Goal: Task Accomplishment & Management: Use online tool/utility

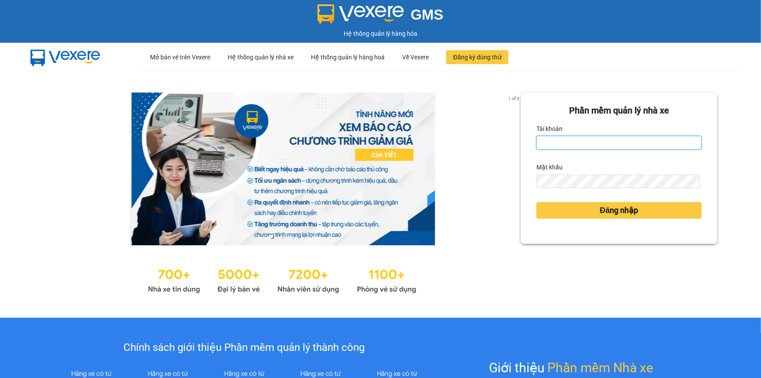
click at [605, 143] on input "Tài khoản" at bounding box center [618, 143] width 165 height 14
type input "loc.tienoanh"
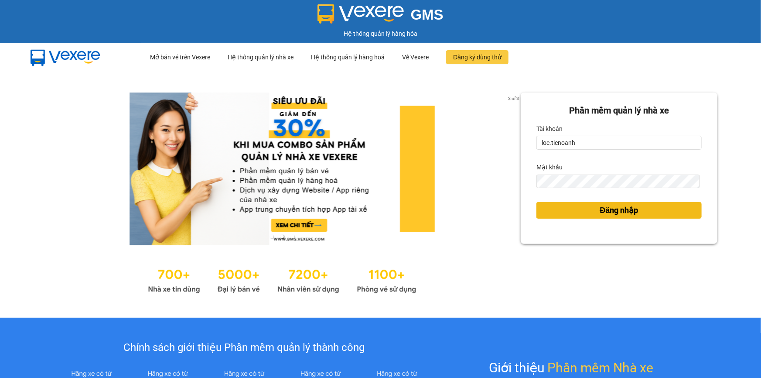
click at [569, 208] on button "Đăng nhập" at bounding box center [618, 210] width 165 height 17
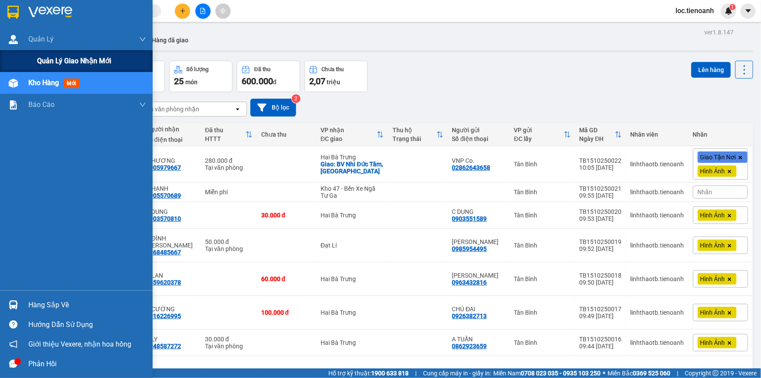
click at [66, 65] on span "Quản lý giao nhận mới" at bounding box center [74, 60] width 74 height 11
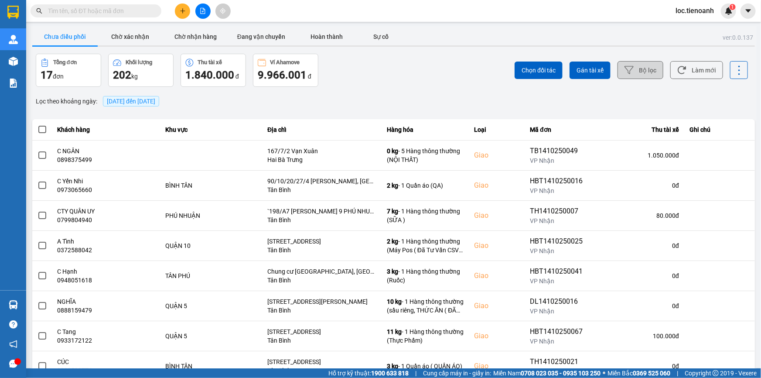
click at [633, 69] on button "Bộ lọc" at bounding box center [640, 70] width 46 height 18
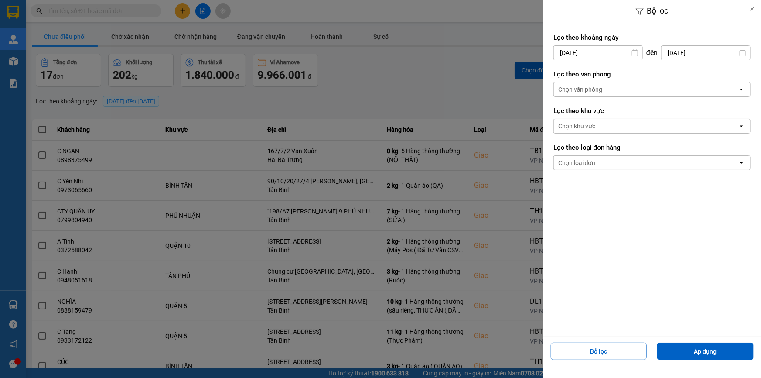
click at [597, 92] on div "Chọn văn phòng" at bounding box center [580, 89] width 44 height 9
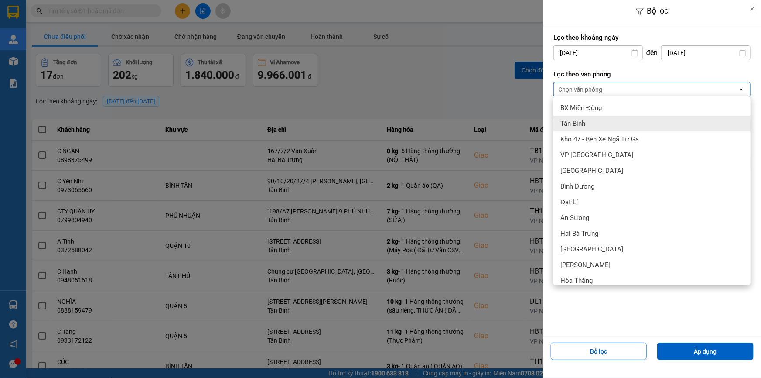
click at [589, 126] on div "Tân Bình" at bounding box center [651, 124] width 197 height 16
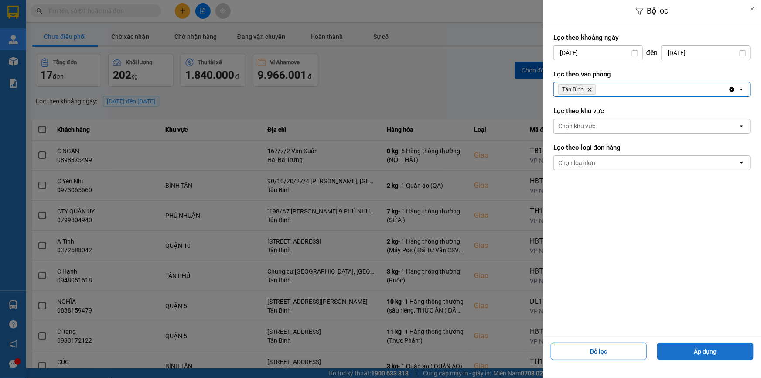
click at [702, 355] on button "Áp dụng" at bounding box center [705, 350] width 96 height 17
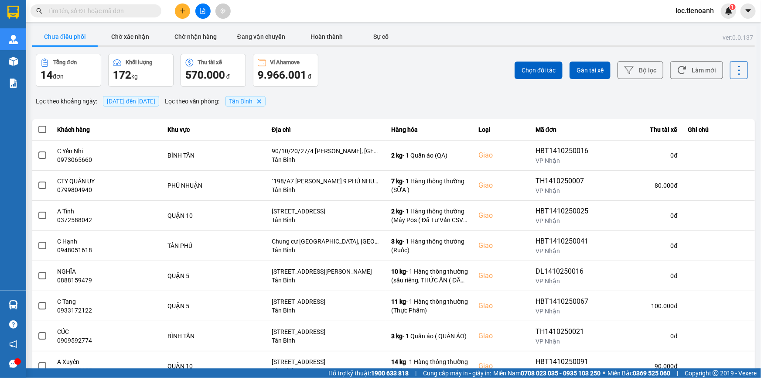
scroll to position [92, 0]
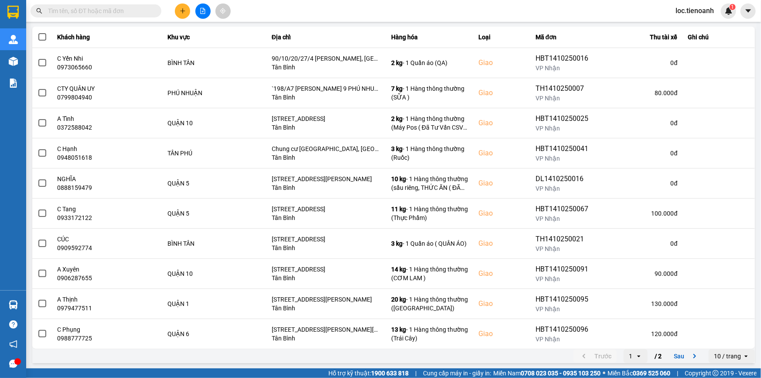
click at [722, 352] on div "10 / trang" at bounding box center [727, 355] width 27 height 9
click at [723, 331] on li "100 / trang" at bounding box center [726, 337] width 46 height 16
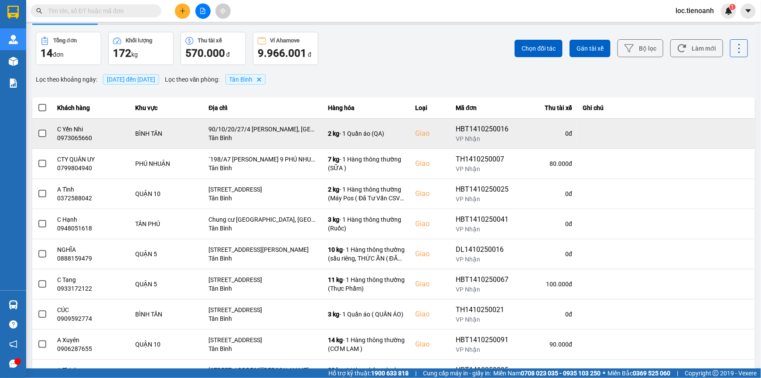
scroll to position [0, 0]
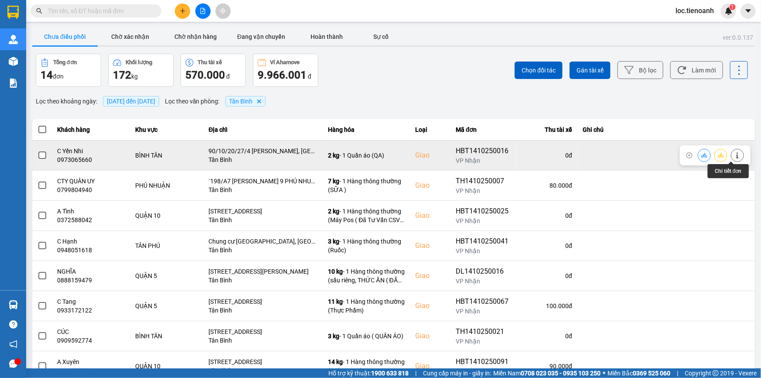
click at [737, 156] on button at bounding box center [737, 154] width 12 height 15
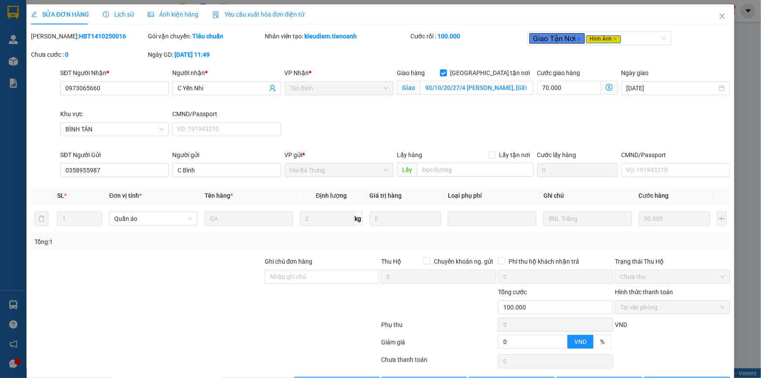
type input "0973065660"
type input "C Yến Nhi"
checkbox input "true"
type input "90/10/20/27/4 Bùi Tư Toàn, Phường An Lạc, Quận Bình Tân, Thành phố Hồ Chí Minh"
type input "0358955987"
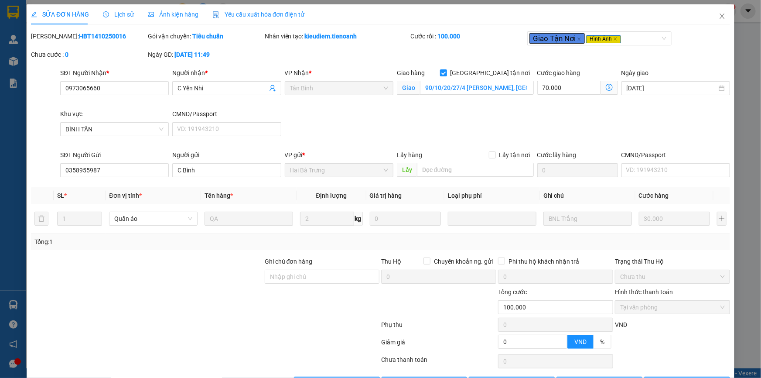
type input "C Bình"
type input "0"
type input "100.000"
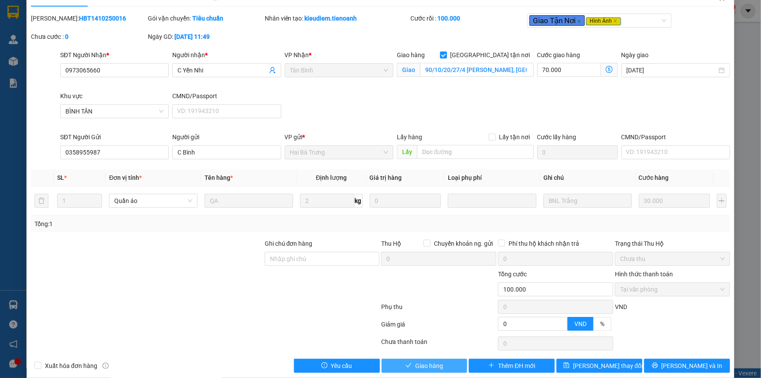
click at [415, 365] on span "Giao hàng" at bounding box center [429, 366] width 28 height 10
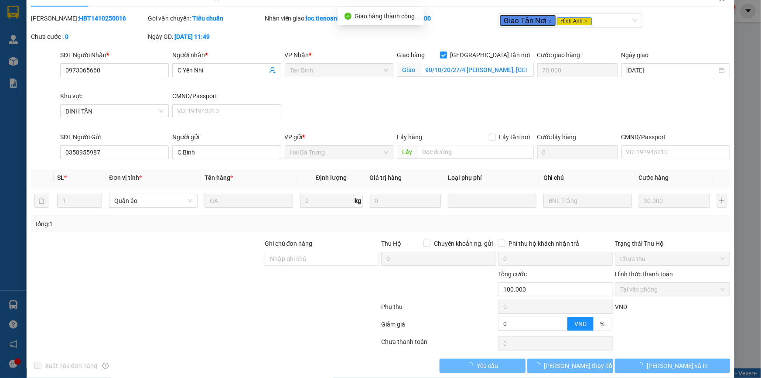
scroll to position [0, 0]
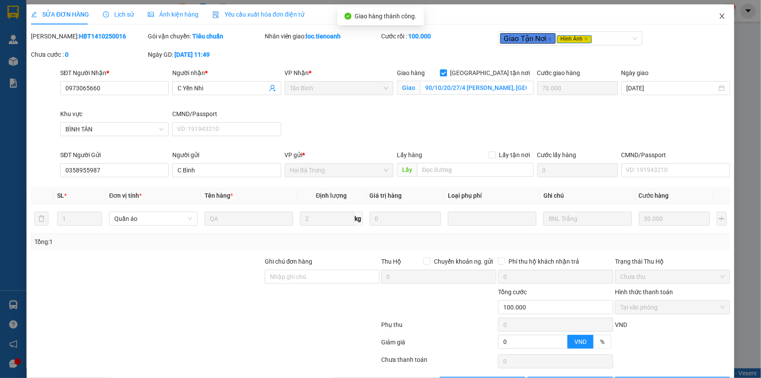
click at [718, 15] on icon "close" at bounding box center [721, 16] width 7 height 7
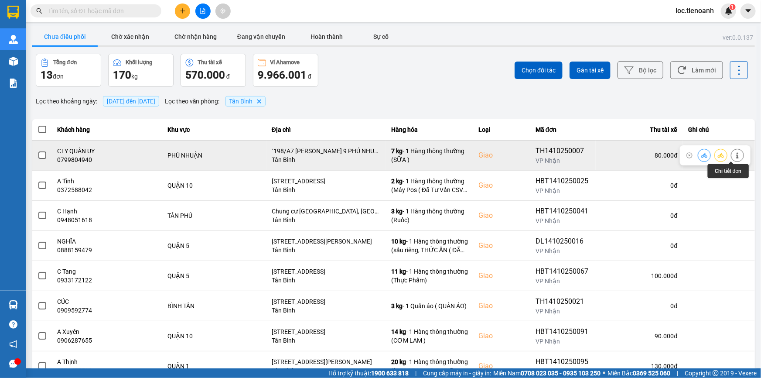
click at [734, 154] on icon at bounding box center [737, 155] width 6 height 6
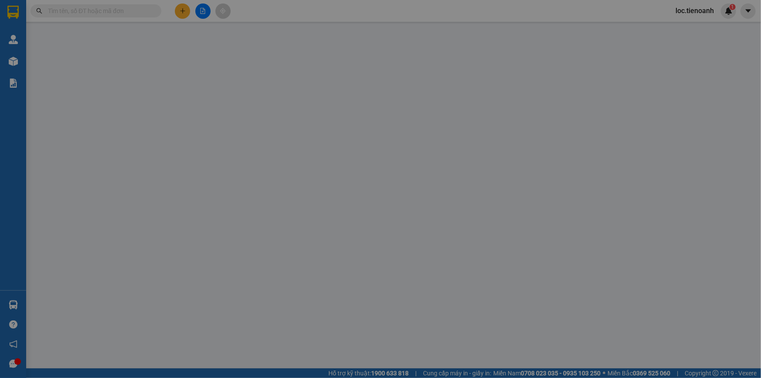
type input "0799804940"
type input "CTY QUÂN UY"
checkbox input "true"
type input "`198/A7 HOÀNG VĂN THỤ P. 9 PHÚ NHUẬN"
type input "0376869701"
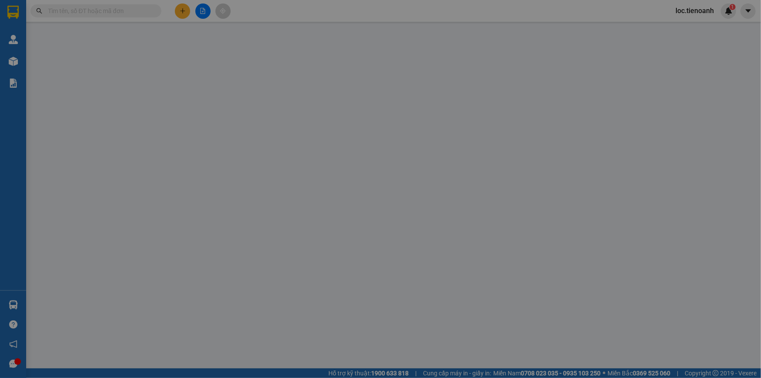
type input "C Liên ( THI )"
type input "0"
type input "80.000"
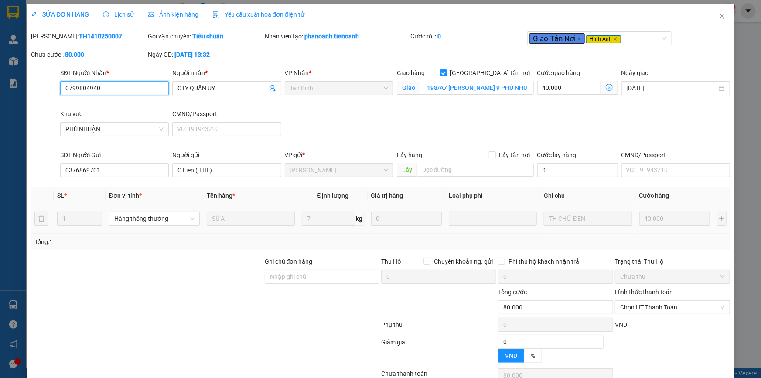
scroll to position [29, 0]
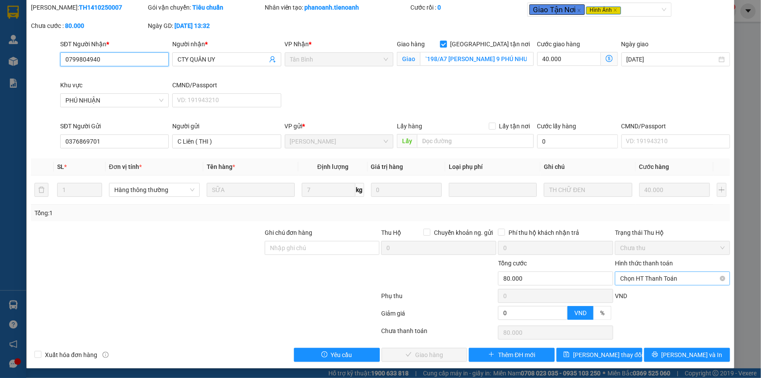
click at [640, 276] on span "Chọn HT Thanh Toán" at bounding box center [672, 278] width 105 height 13
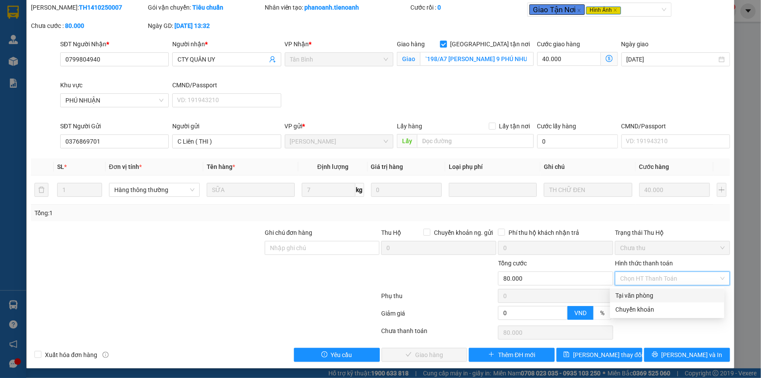
click at [635, 290] on div "Tại văn phòng" at bounding box center [667, 295] width 104 height 10
type input "0"
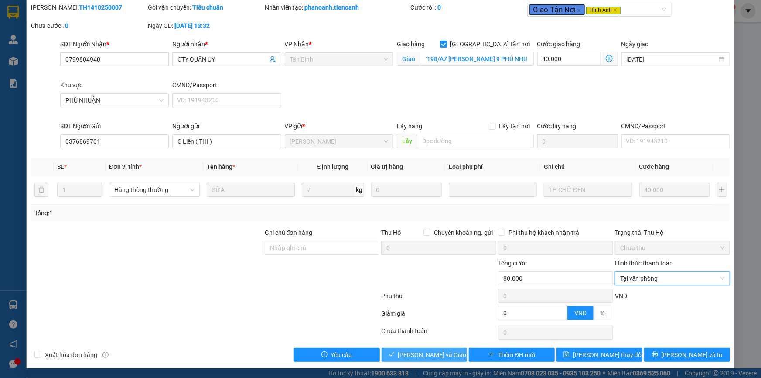
drag, startPoint x: 432, startPoint y: 352, endPoint x: 544, endPoint y: 267, distance: 140.2
click at [436, 351] on span "Lưu và Giao hàng" at bounding box center [440, 355] width 84 height 10
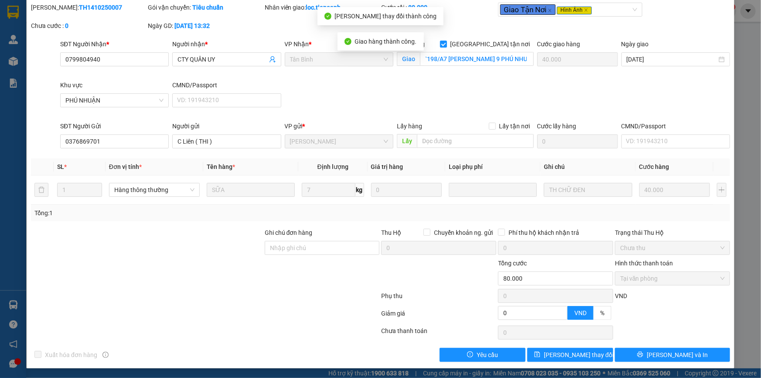
scroll to position [0, 0]
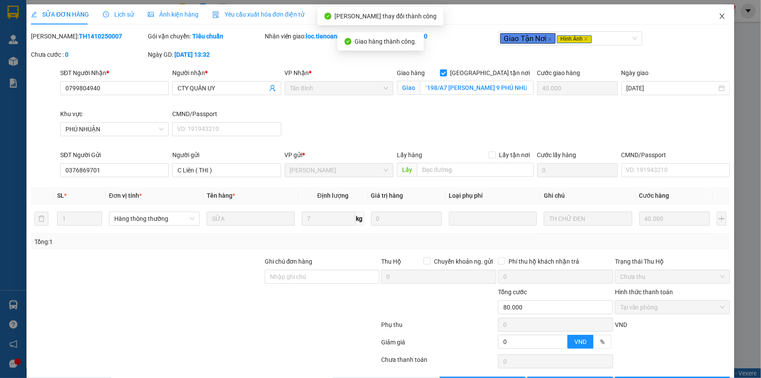
click at [718, 17] on icon "close" at bounding box center [721, 16] width 7 height 7
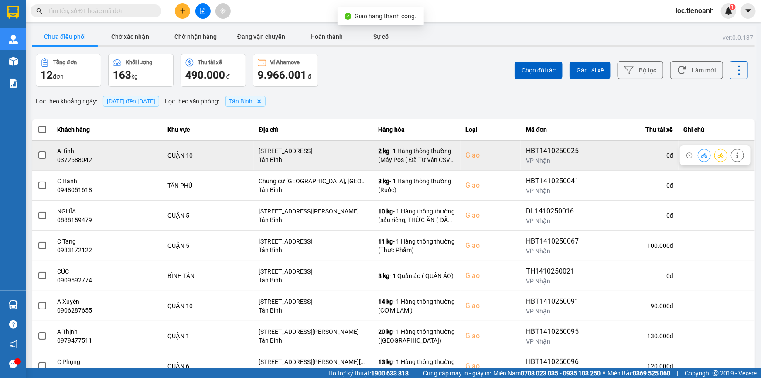
click at [731, 155] on button at bounding box center [737, 154] width 12 height 15
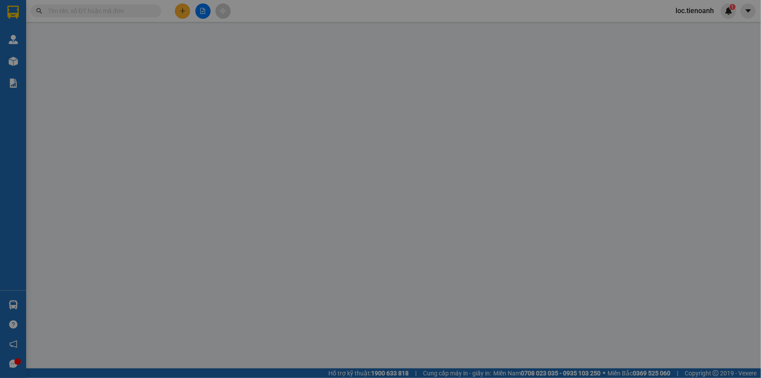
type input "0372588042"
type input "A Tĩnh"
checkbox input "true"
type input "252/2 Cao Thắng , Phường 12, Quận 10"
type input "0938261634"
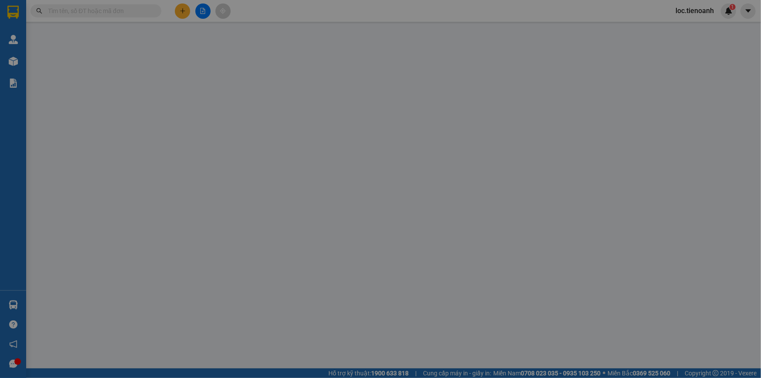
type input "C Loan"
type input "352139463"
type input "0"
type input "80.000"
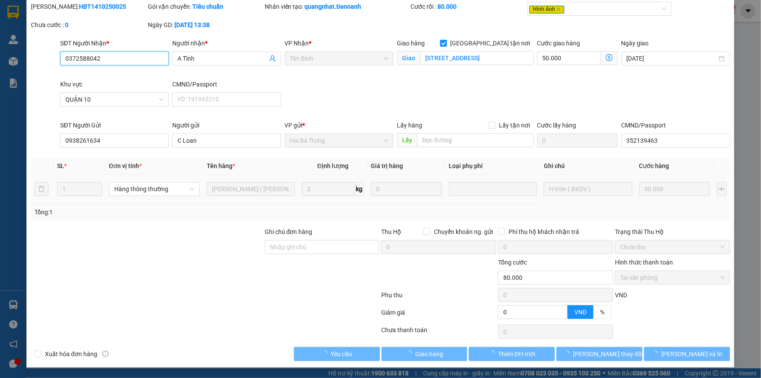
scroll to position [29, 0]
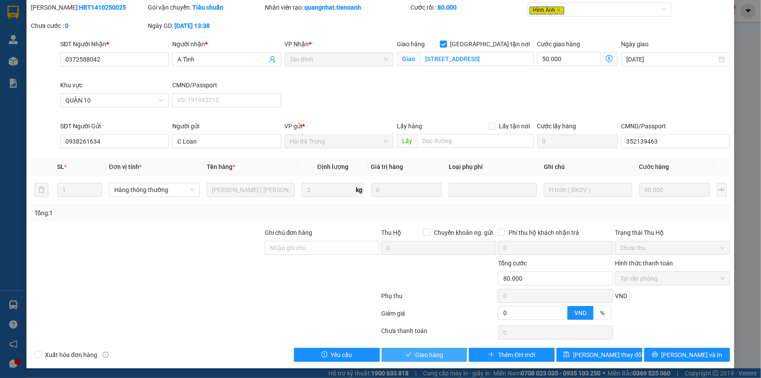
drag, startPoint x: 428, startPoint y: 357, endPoint x: 427, endPoint y: 353, distance: 4.4
click at [428, 357] on span "Giao hàng" at bounding box center [429, 355] width 28 height 10
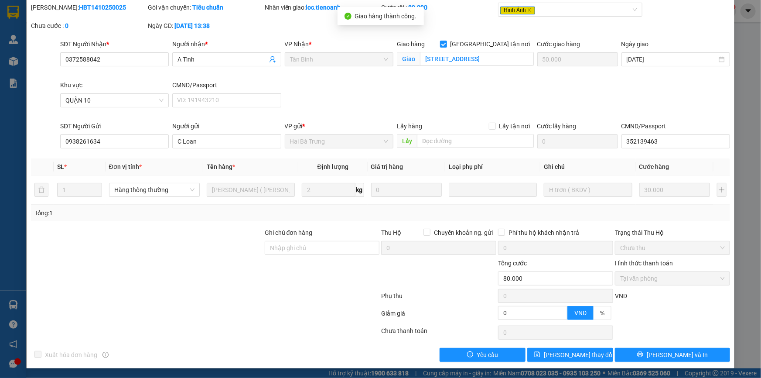
scroll to position [0, 0]
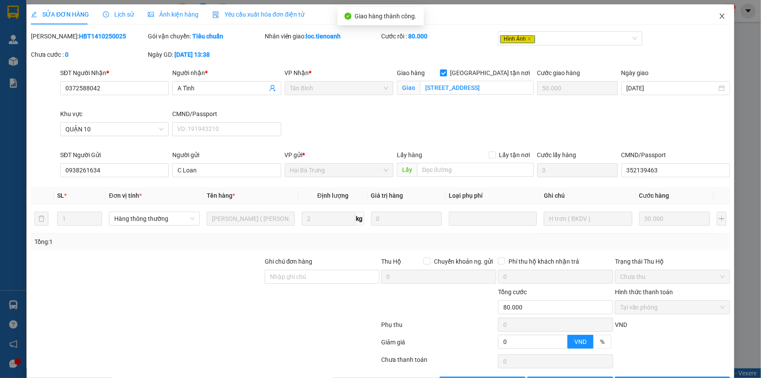
click at [718, 16] on icon "close" at bounding box center [721, 16] width 7 height 7
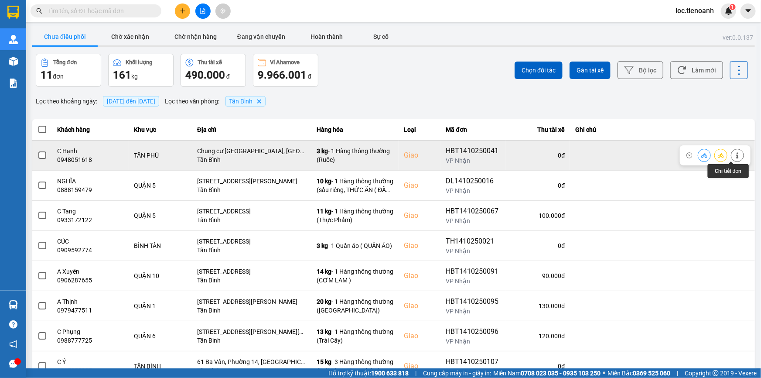
click at [734, 156] on icon at bounding box center [737, 155] width 6 height 6
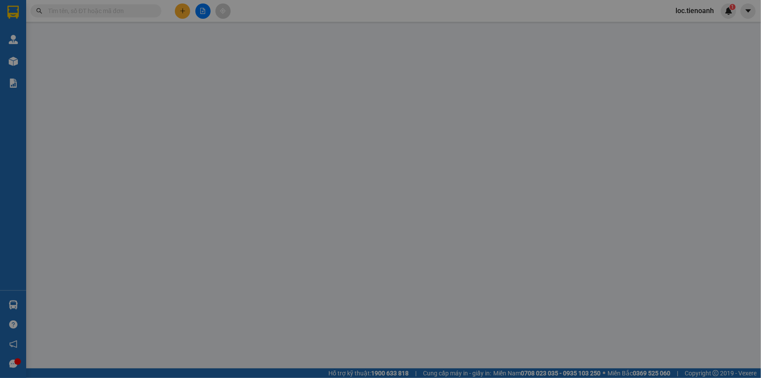
type input "0948051618"
type input "C Hạnh"
checkbox input "true"
type input "Chung cư Phú Thạnh, Nguyễn Sơn, Phu Thanh, Tân Phú"
type input "0917333345"
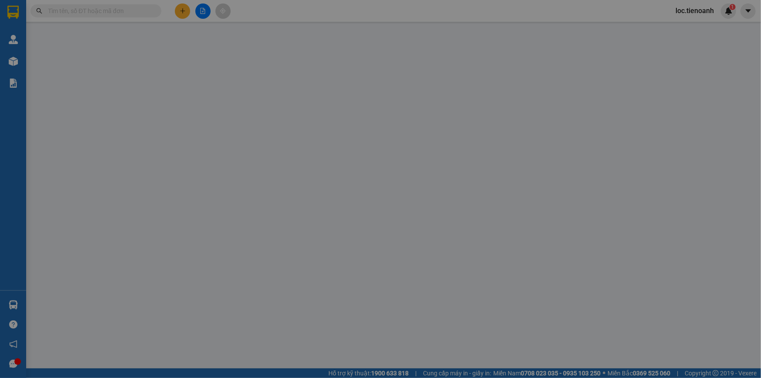
type input "Chú Định"
type input "0"
type input "60.000"
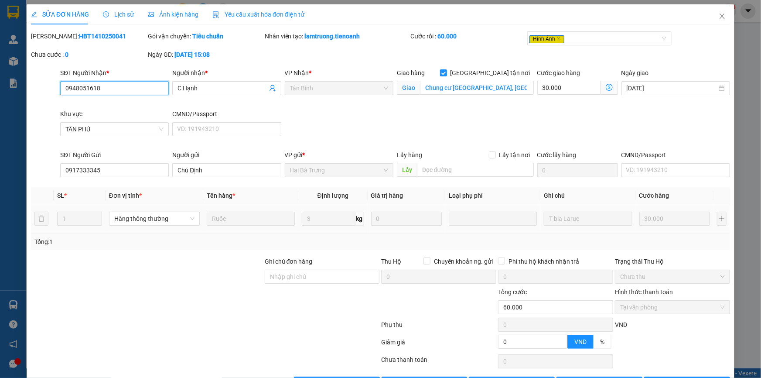
scroll to position [29, 0]
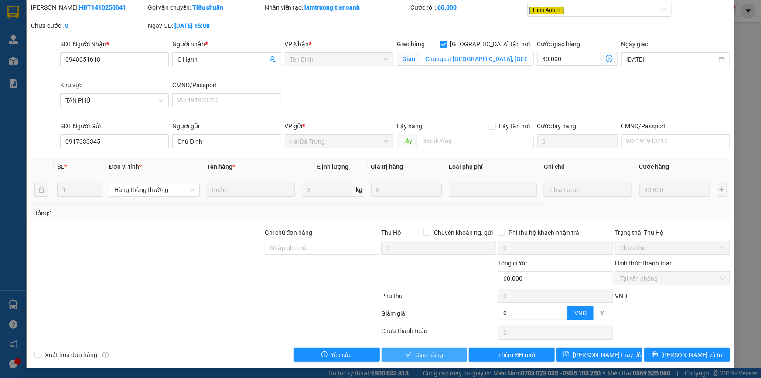
click at [418, 351] on span "Giao hàng" at bounding box center [429, 355] width 28 height 10
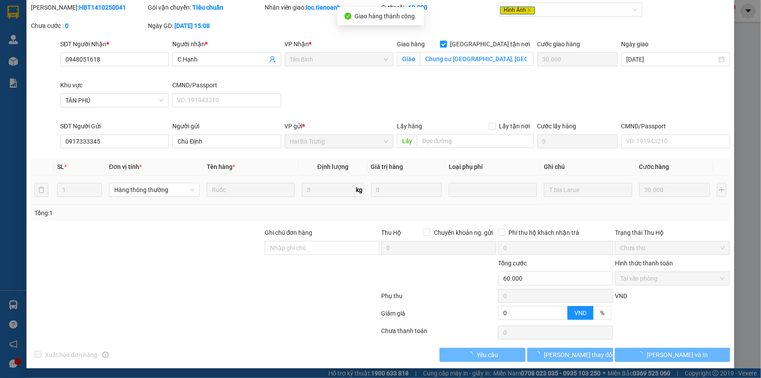
scroll to position [0, 0]
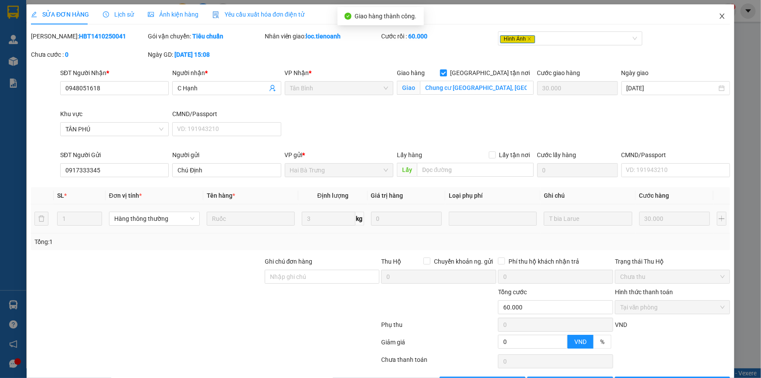
click at [718, 15] on icon "close" at bounding box center [721, 16] width 7 height 7
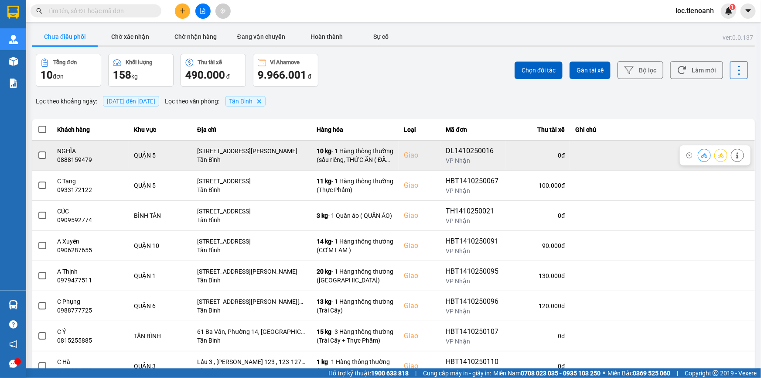
click at [738, 152] on div at bounding box center [715, 155] width 71 height 20
click at [734, 156] on icon at bounding box center [737, 155] width 6 height 6
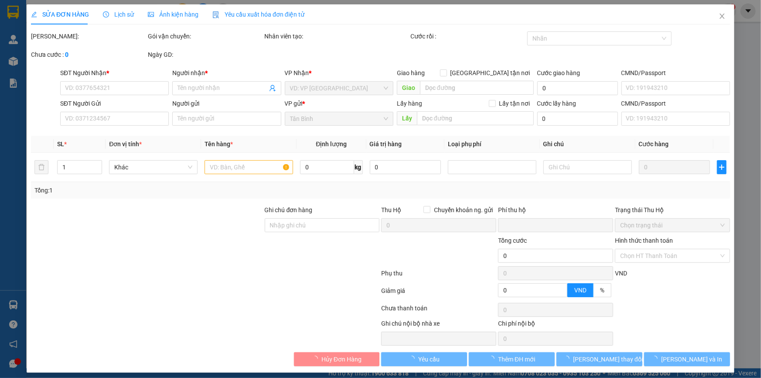
type input "0888159479"
type input "NGHĨA"
checkbox input "true"
type input "281 Nguyễn Chí Thanh, Phường 12, Quận 5, Thành phố Hồ Chí Minh"
type input "0948492124"
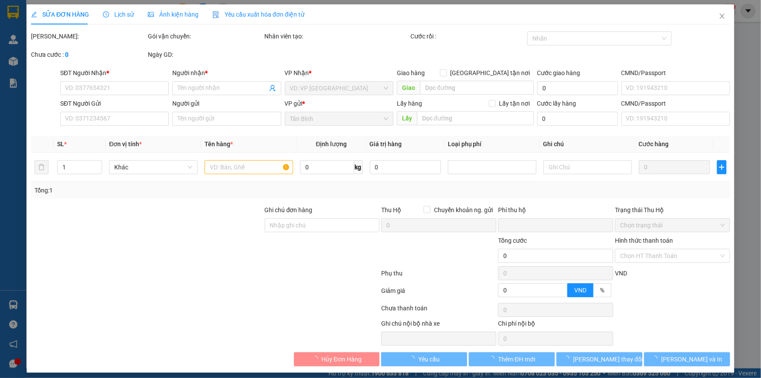
type input "CHÚ TUYN"
type input "241456656"
type input "0"
type input "80.000"
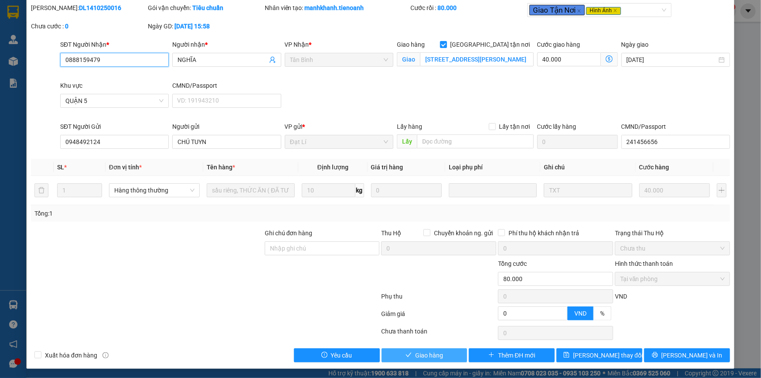
scroll to position [29, 0]
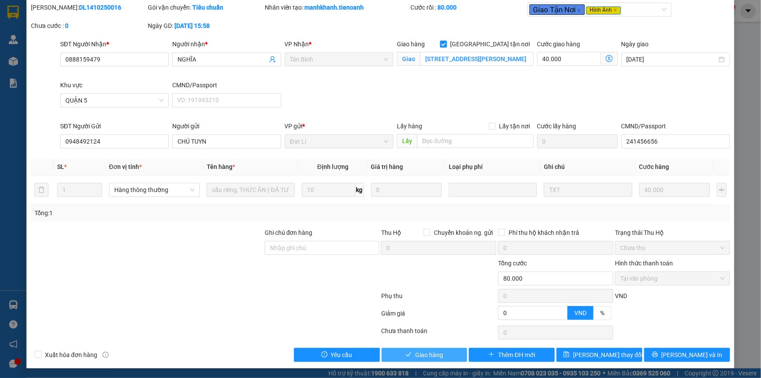
click at [418, 351] on span "Giao hàng" at bounding box center [429, 355] width 28 height 10
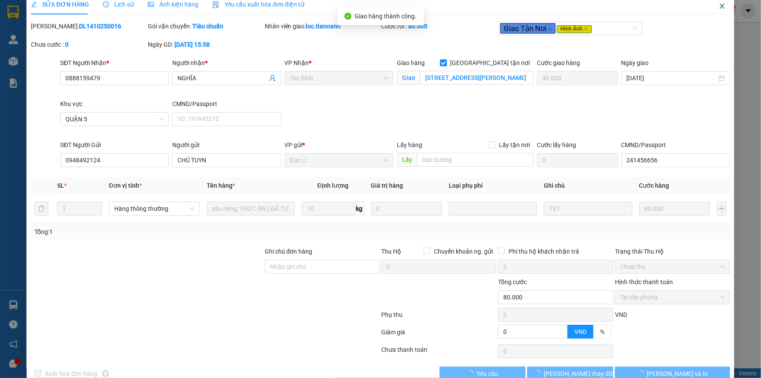
scroll to position [0, 0]
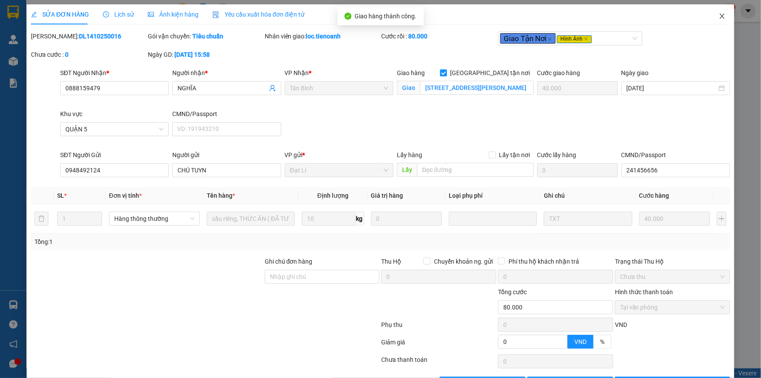
click at [717, 13] on span "Close" at bounding box center [722, 16] width 24 height 24
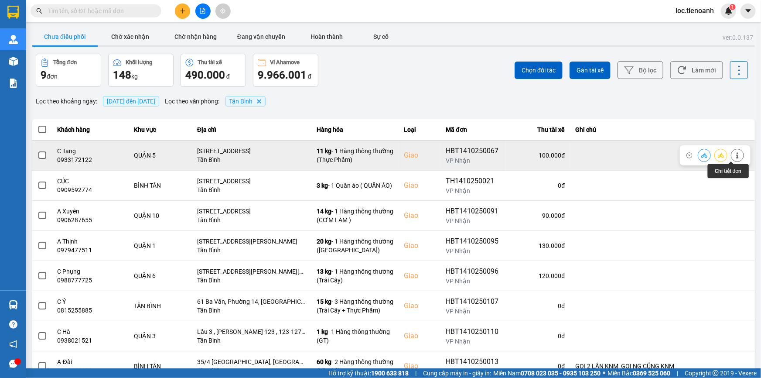
click at [736, 151] on button at bounding box center [737, 154] width 12 height 15
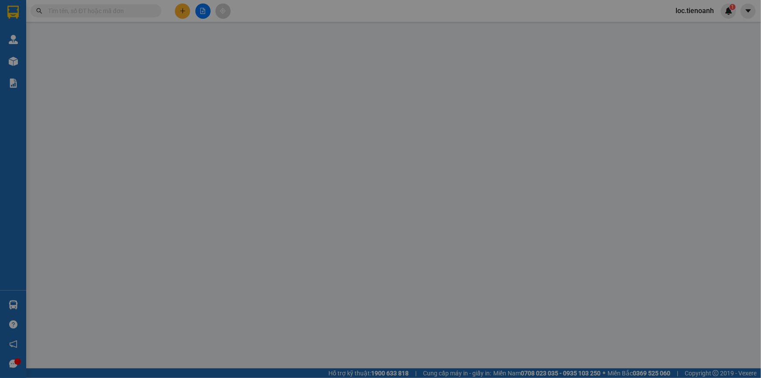
type input "0933172122"
type input "C Tang"
checkbox input "true"
type input "214 Lương Nhữ Học, Phường 11, Quận 5, Thành phố Hồ Chí Minh"
type input "0968594527"
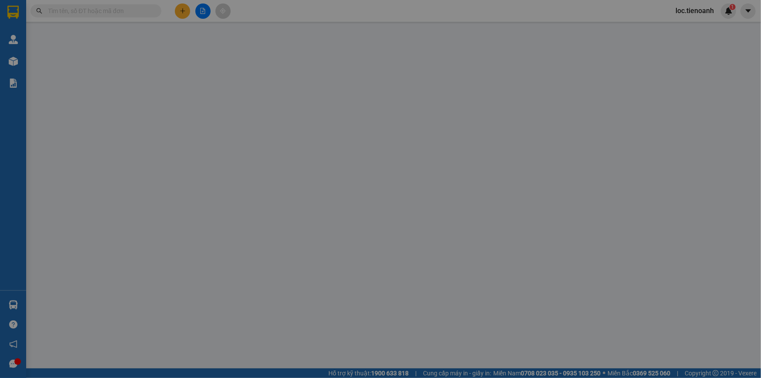
type input "C Châu"
type input "0"
type input "100.000"
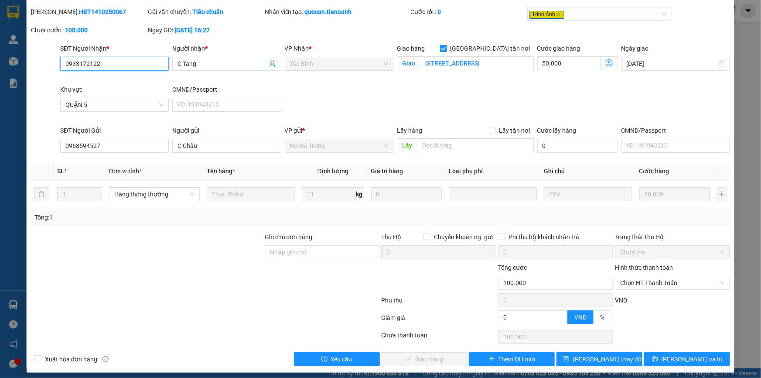
scroll to position [29, 0]
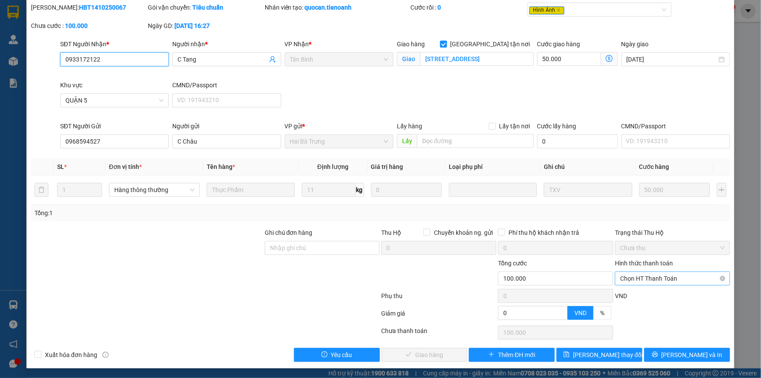
click at [641, 275] on span "Chọn HT Thanh Toán" at bounding box center [672, 278] width 105 height 13
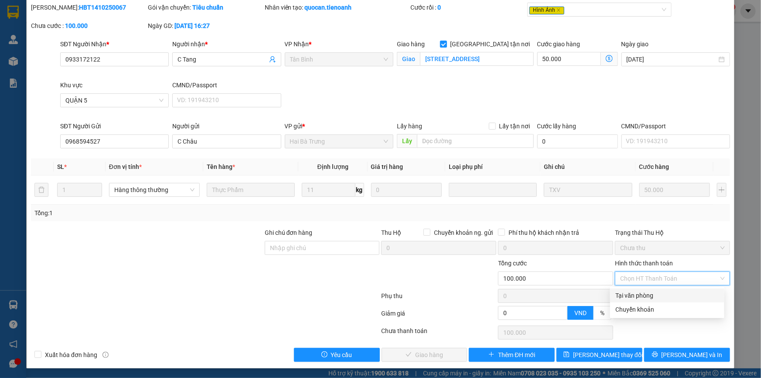
click at [622, 293] on div "Tại văn phòng" at bounding box center [667, 295] width 104 height 10
type input "0"
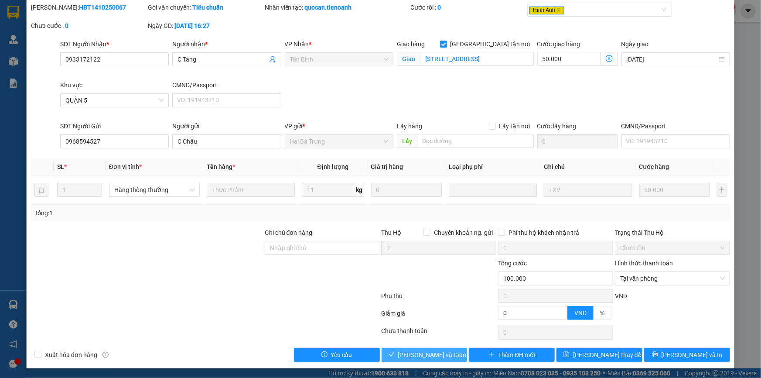
drag, startPoint x: 421, startPoint y: 354, endPoint x: 526, endPoint y: 304, distance: 116.4
click at [421, 353] on span "Lưu và Giao hàng" at bounding box center [440, 355] width 84 height 10
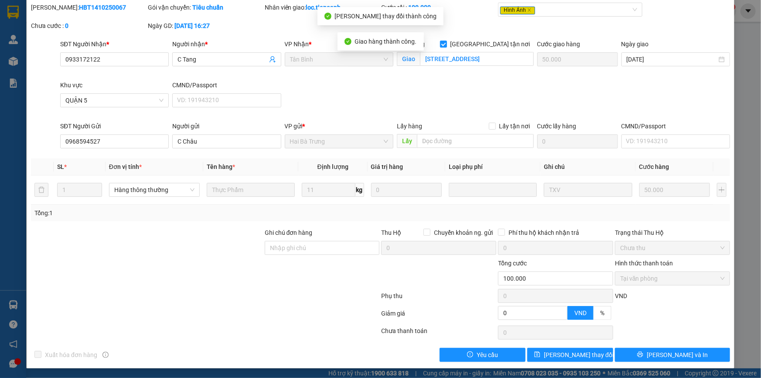
scroll to position [0, 0]
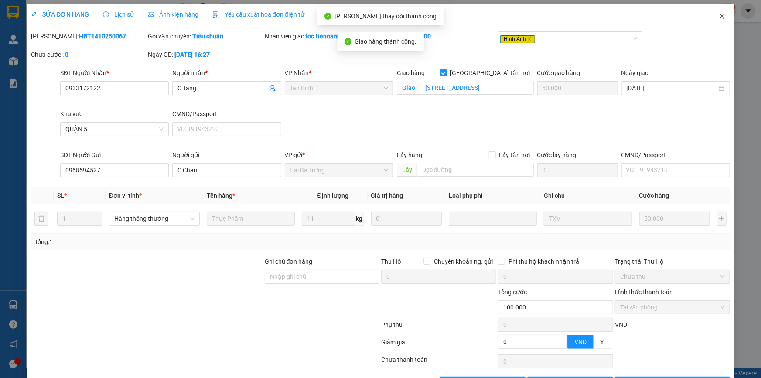
click at [718, 14] on icon "close" at bounding box center [721, 16] width 7 height 7
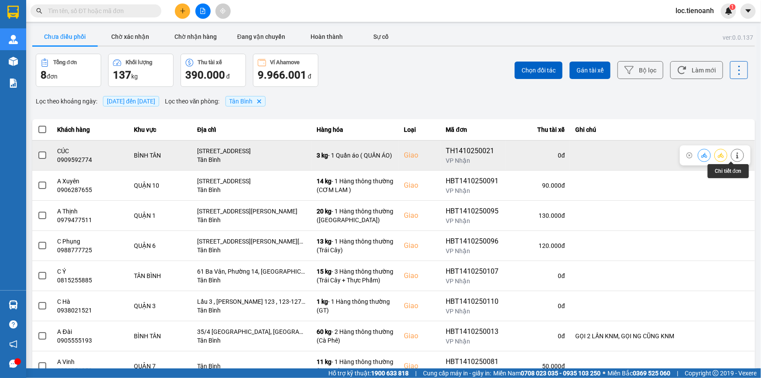
click at [736, 154] on icon at bounding box center [737, 155] width 2 height 6
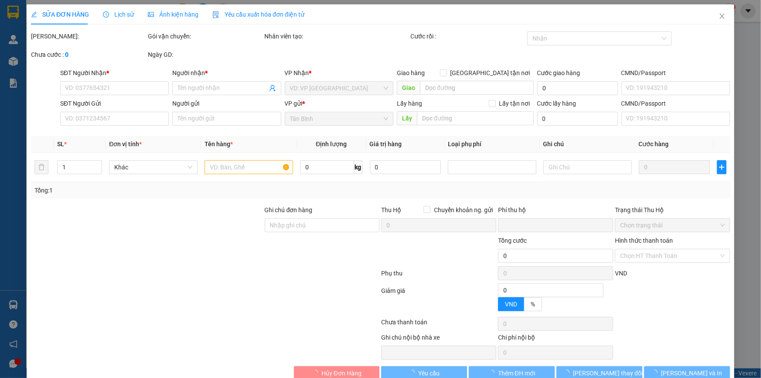
type input "0909592774"
type input "CÚC"
checkbox input "true"
type input "19b Đường Số 16A, Bình Hưng Hòa A, Bình Tân, Hồ Chí Minh"
type input "0766471111"
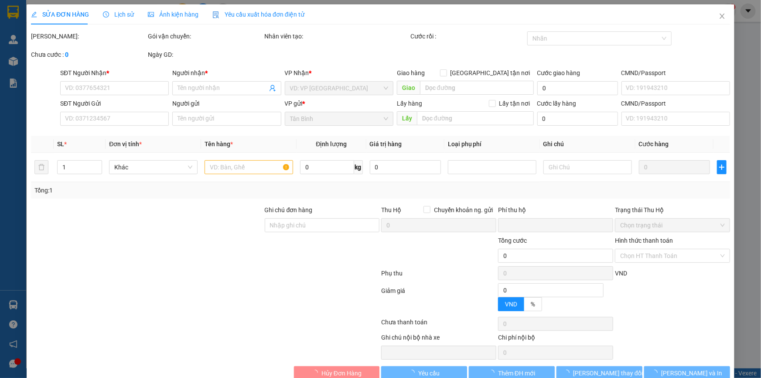
type input "THỊNH"
type input "0"
type input "70.000"
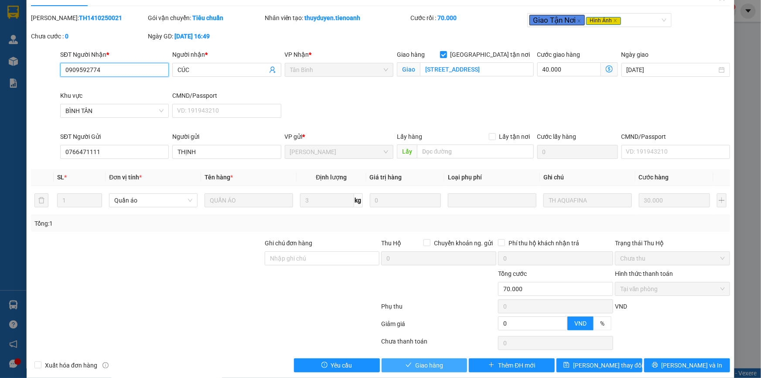
scroll to position [29, 0]
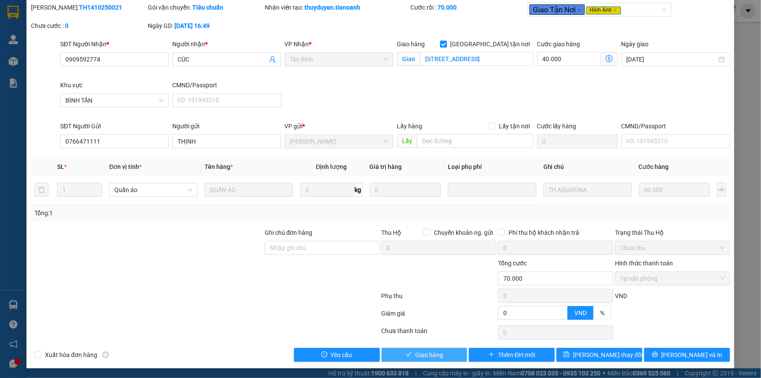
click at [424, 357] on span "Giao hàng" at bounding box center [429, 355] width 28 height 10
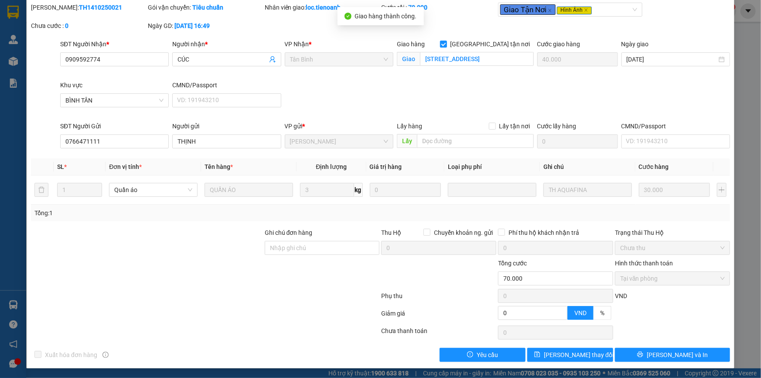
scroll to position [0, 0]
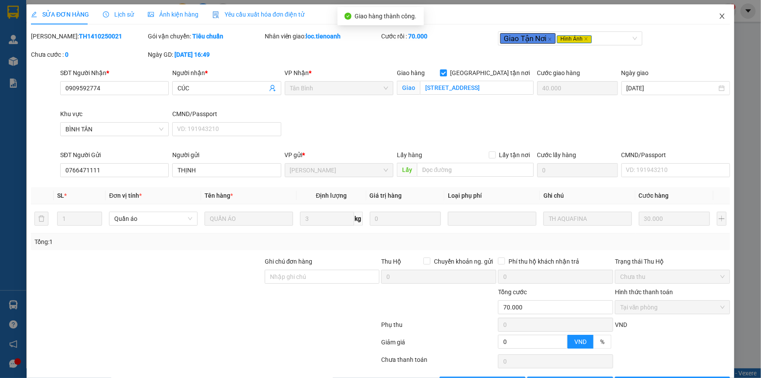
click at [718, 15] on icon "close" at bounding box center [721, 16] width 7 height 7
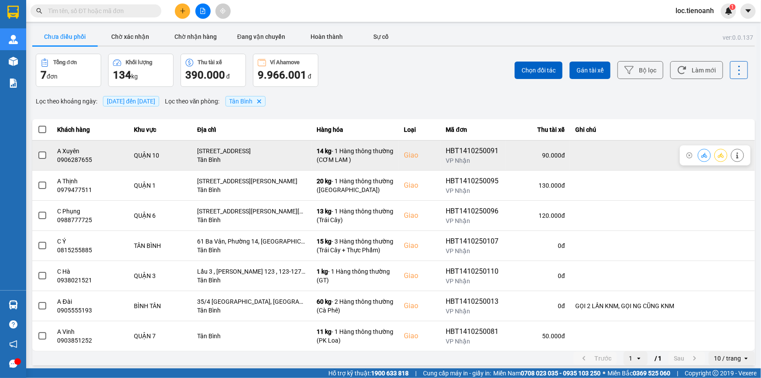
click at [736, 156] on icon at bounding box center [737, 155] width 2 height 6
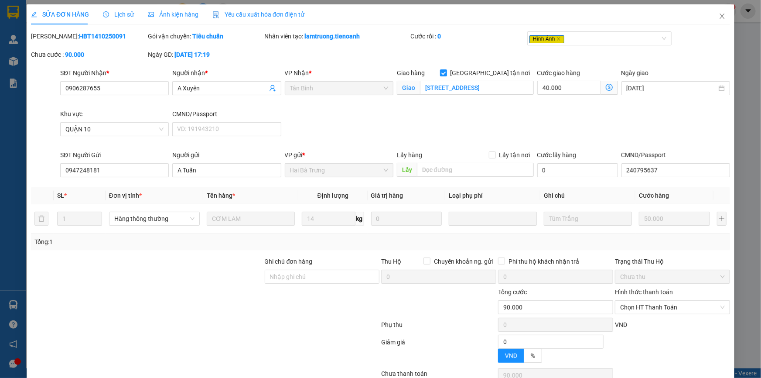
type input "0906287655"
type input "A Xuyên"
checkbox input "true"
type input "30 Đồng Nai, Phường 15, Quận 10, Thành phố Hồ Chí Minh"
type input "0947248181"
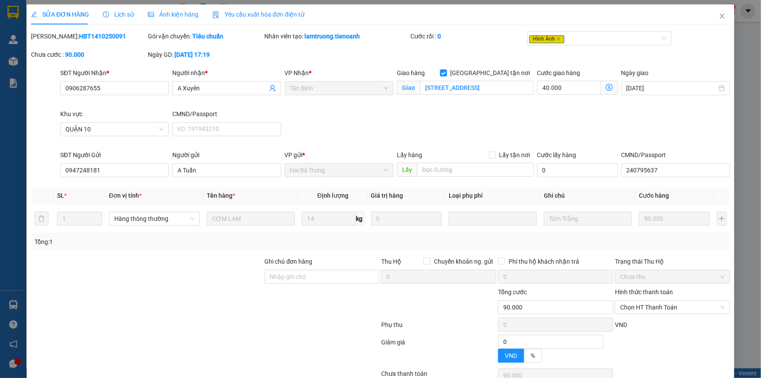
type input "A Tuấn"
type input "240795637"
type input "0"
type input "90.000"
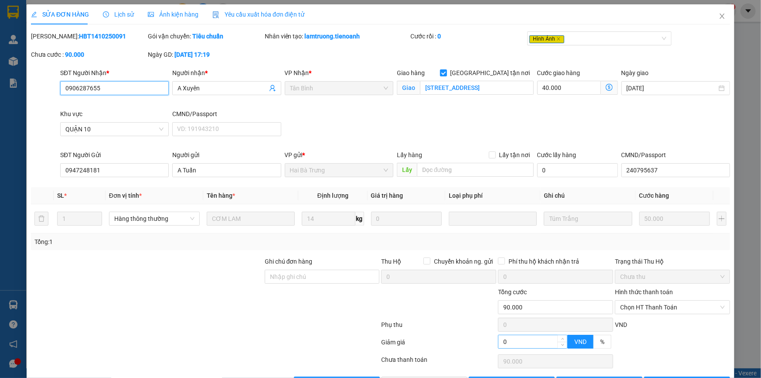
scroll to position [29, 0]
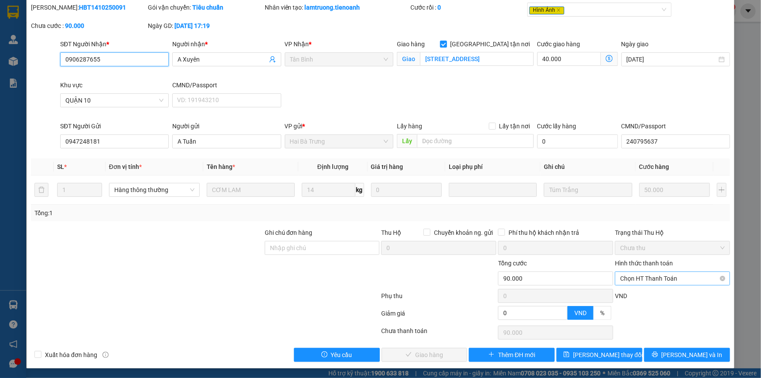
click at [653, 279] on span "Chọn HT Thanh Toán" at bounding box center [672, 278] width 105 height 13
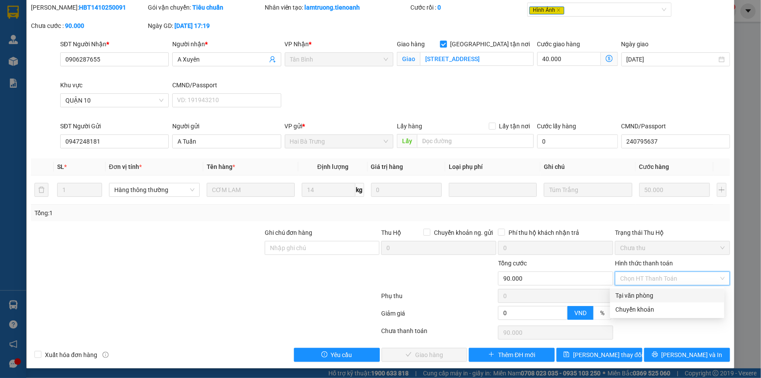
click at [646, 292] on div "Tại văn phòng" at bounding box center [667, 295] width 104 height 10
type input "0"
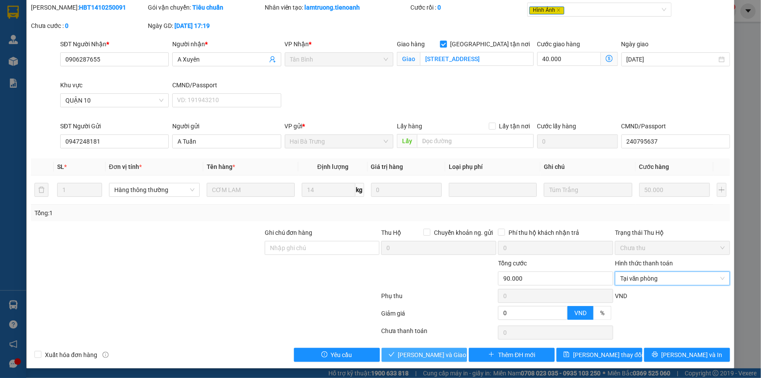
click at [405, 351] on span "Lưu và Giao hàng" at bounding box center [440, 355] width 84 height 10
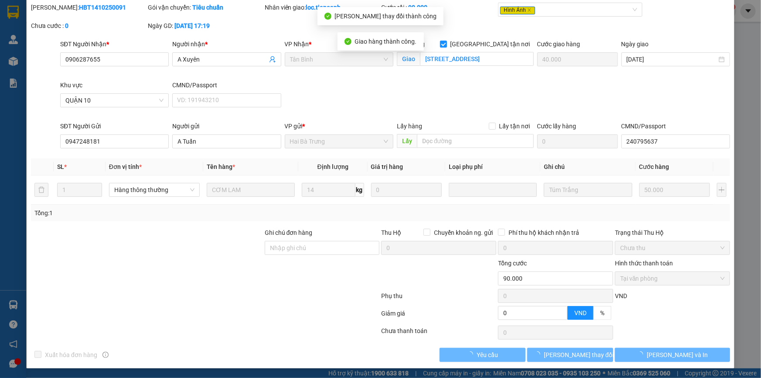
scroll to position [0, 0]
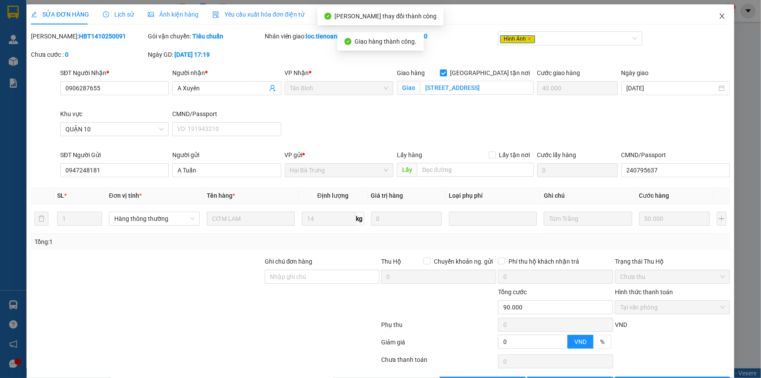
click at [719, 17] on icon "close" at bounding box center [721, 16] width 5 height 5
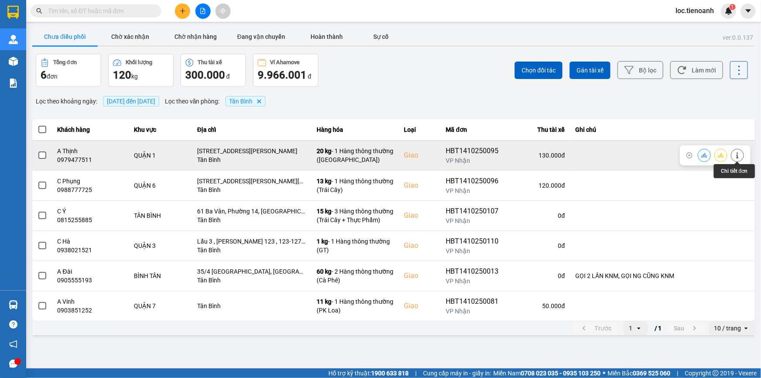
click at [734, 151] on button at bounding box center [737, 154] width 12 height 15
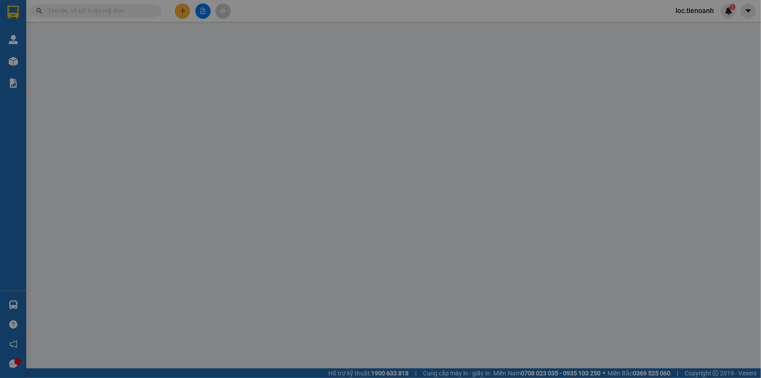
type input "0979477511"
type input "A Thịnh"
checkbox input "true"
type input "55 Nguyễn Khắc Nhu, Cầu Ông Lãnh, Quận 1"
type input "0911301401"
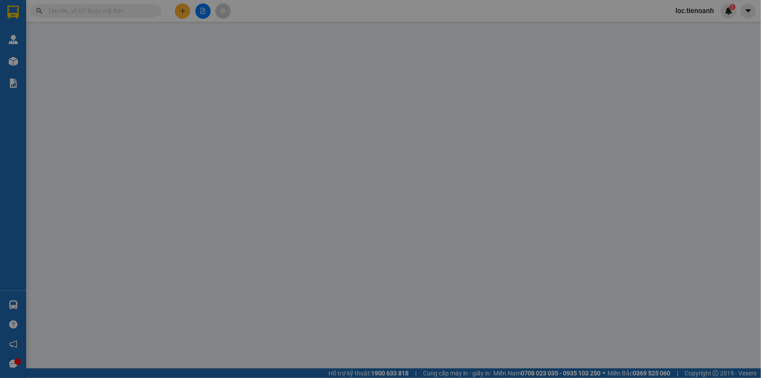
type input "C Hồng"
type input "0"
type input "130.000"
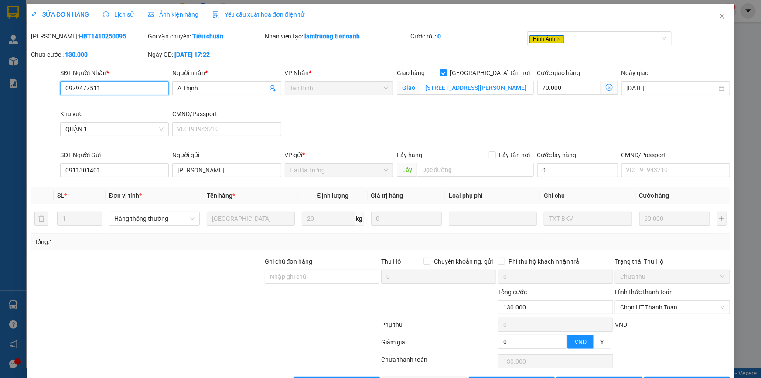
scroll to position [29, 0]
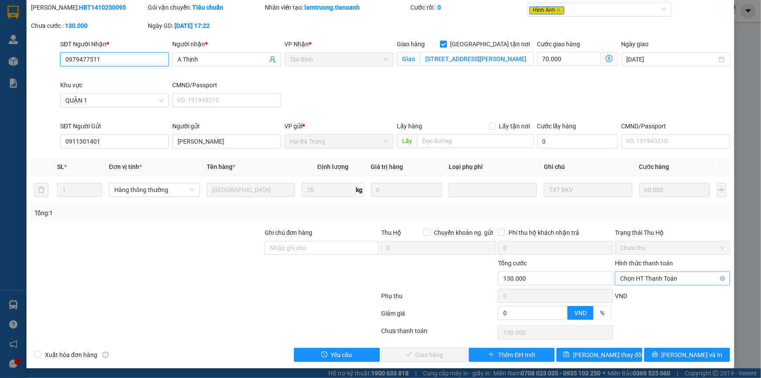
click at [644, 280] on span "Chọn HT Thanh Toán" at bounding box center [672, 278] width 105 height 13
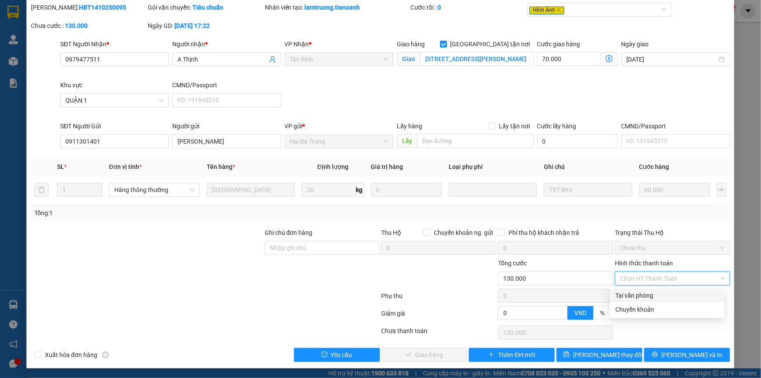
click at [634, 298] on div "Tại văn phòng" at bounding box center [667, 295] width 104 height 10
type input "0"
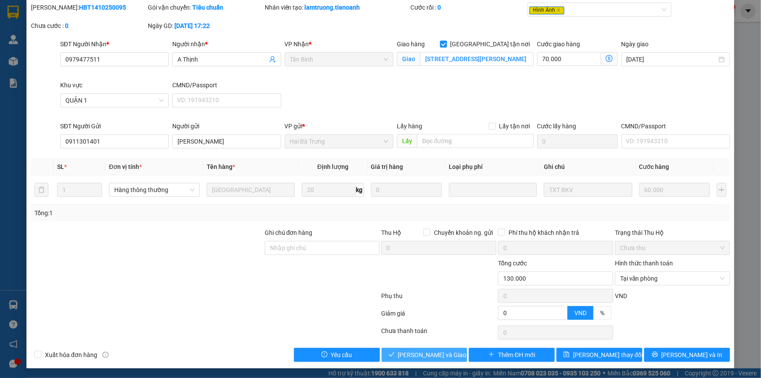
drag, startPoint x: 412, startPoint y: 352, endPoint x: 486, endPoint y: 231, distance: 141.6
click at [414, 352] on span "Lưu và Giao hàng" at bounding box center [440, 355] width 84 height 10
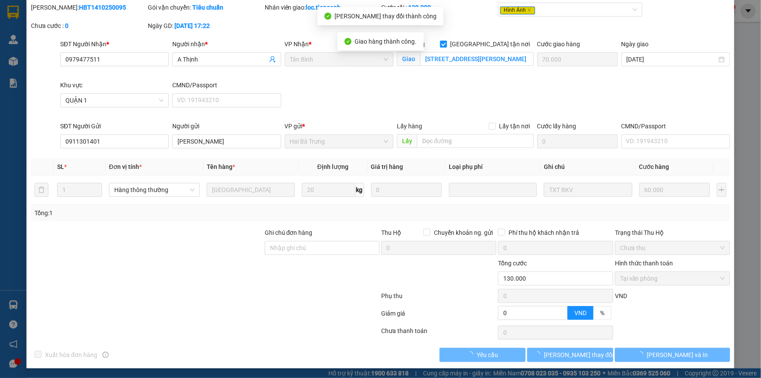
scroll to position [0, 0]
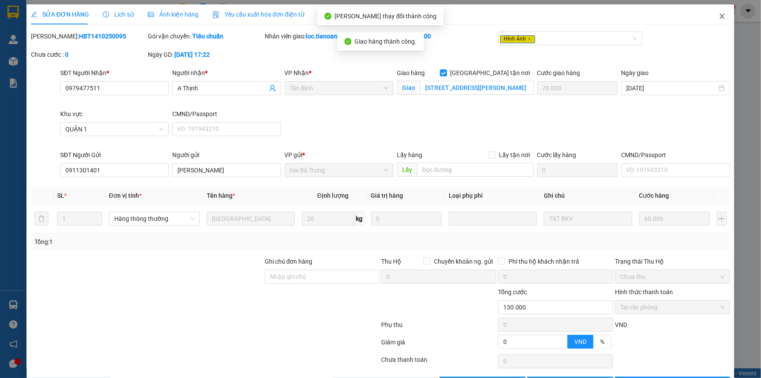
click at [718, 13] on icon "close" at bounding box center [721, 16] width 7 height 7
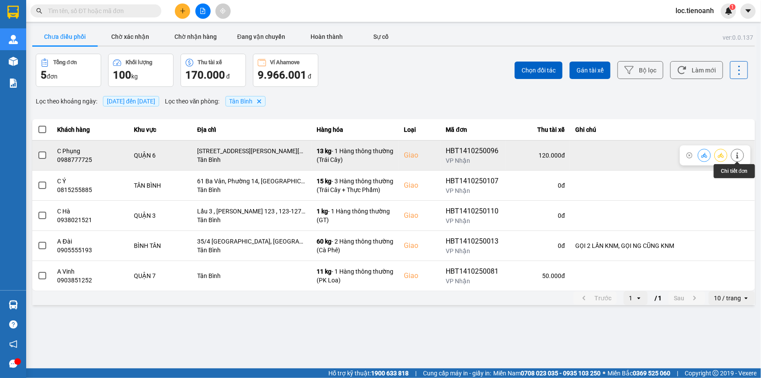
click at [740, 156] on icon at bounding box center [737, 155] width 6 height 6
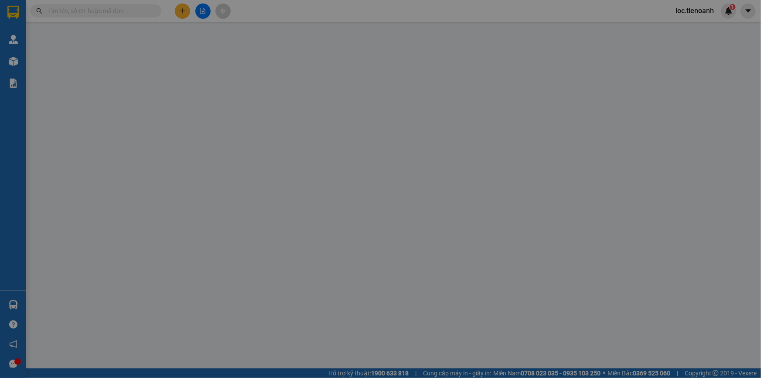
type input "0988777725"
type input "C Phụng"
checkbox input "true"
type input "30 Trần Văn Kiểu, Phường 10, Quận 6, Hồ Chí Minh"
type input "0914072806"
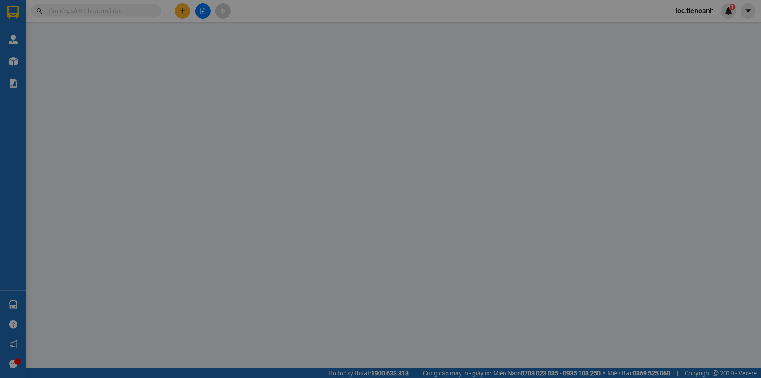
type input "Cô Tươi"
type input "0"
type input "120.000"
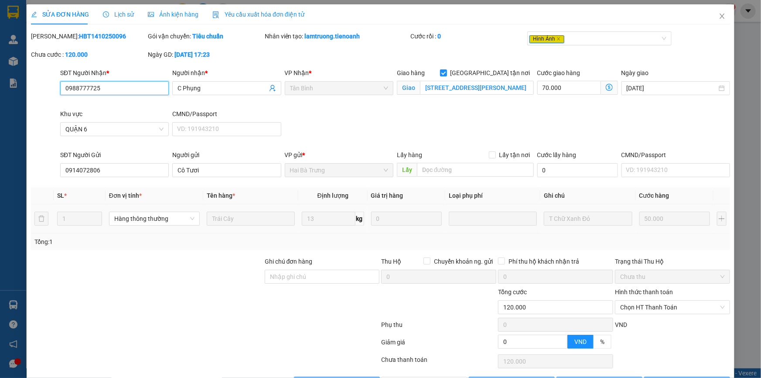
scroll to position [29, 0]
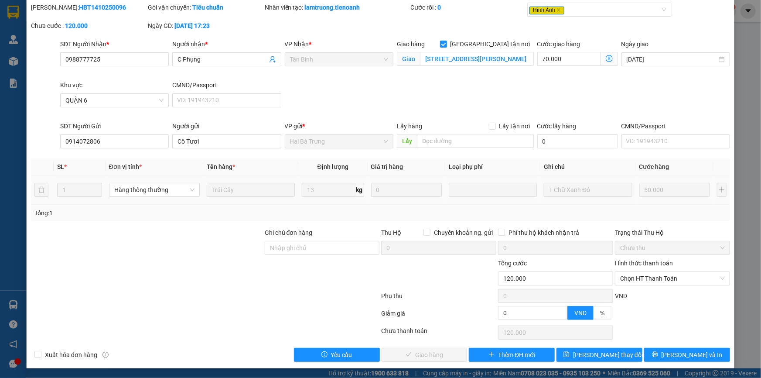
click at [651, 263] on label "Hình thức thanh toán" at bounding box center [644, 262] width 58 height 7
click at [651, 272] on input "Hình thức thanh toán" at bounding box center [669, 278] width 99 height 13
click at [631, 296] on div "Tại văn phòng" at bounding box center [667, 295] width 104 height 10
type input "0"
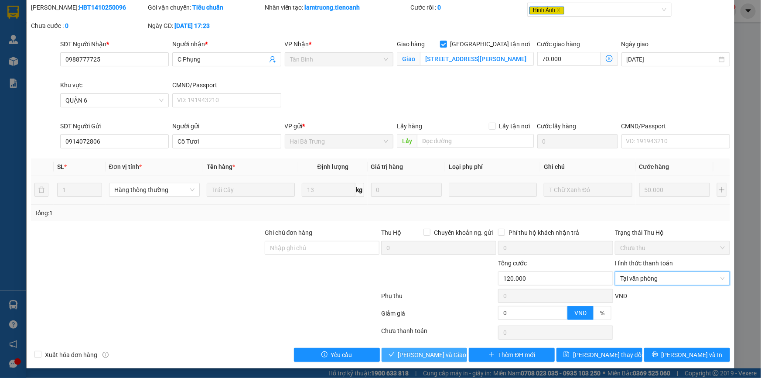
click at [427, 348] on button "Lưu và Giao hàng" at bounding box center [424, 354] width 86 height 14
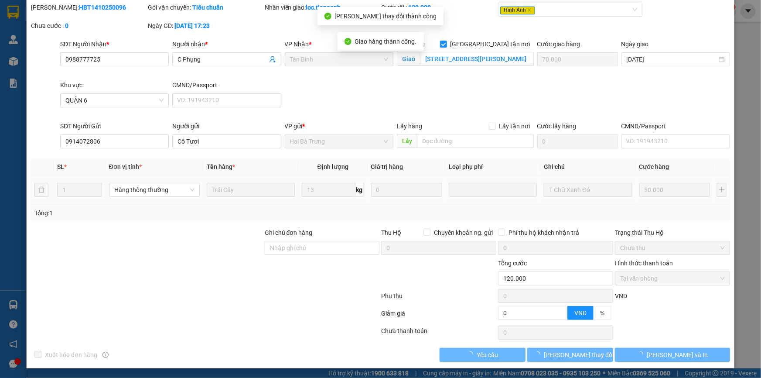
scroll to position [0, 0]
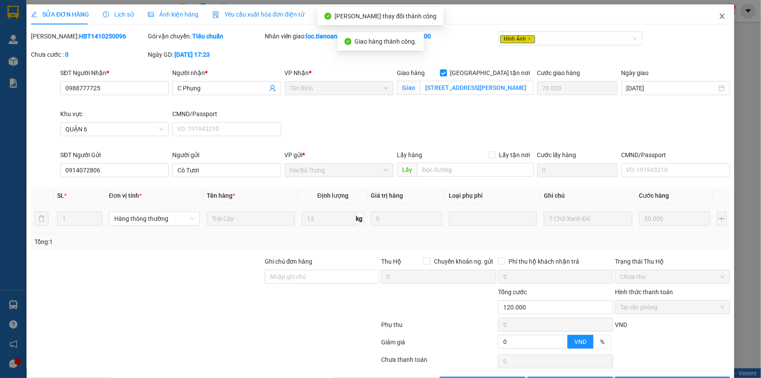
click at [718, 15] on icon "close" at bounding box center [721, 16] width 7 height 7
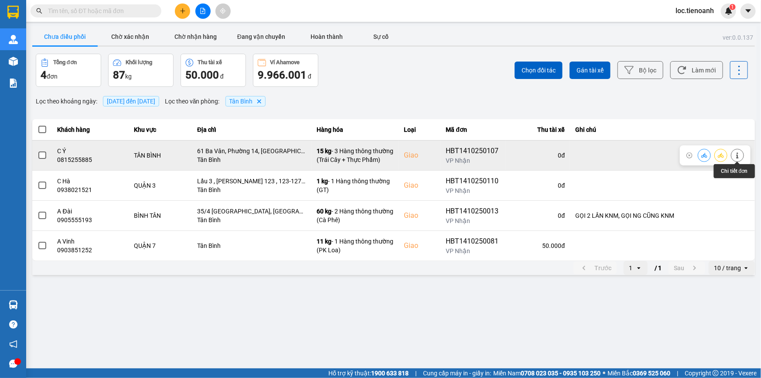
click at [737, 155] on icon at bounding box center [737, 155] width 2 height 6
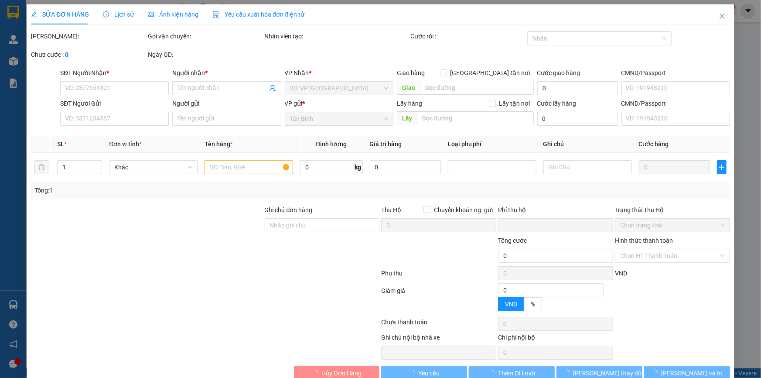
type input "0815255885"
type input "C Ý"
checkbox input "true"
type input "61 Ba Vân, Phường 14, Tân Bình"
type input "0818657032"
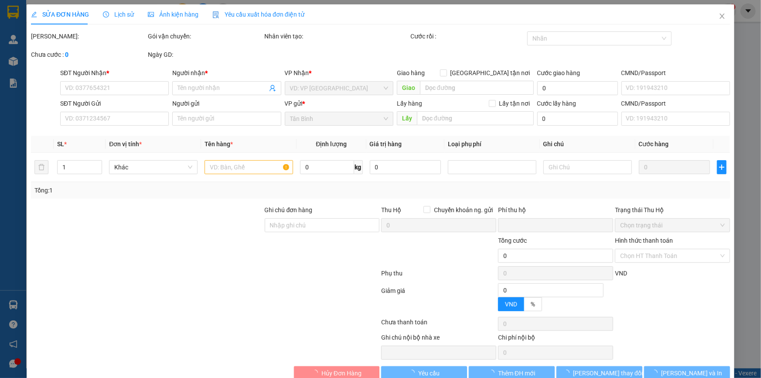
type input "C Thủy"
type input "0"
type input "270.000"
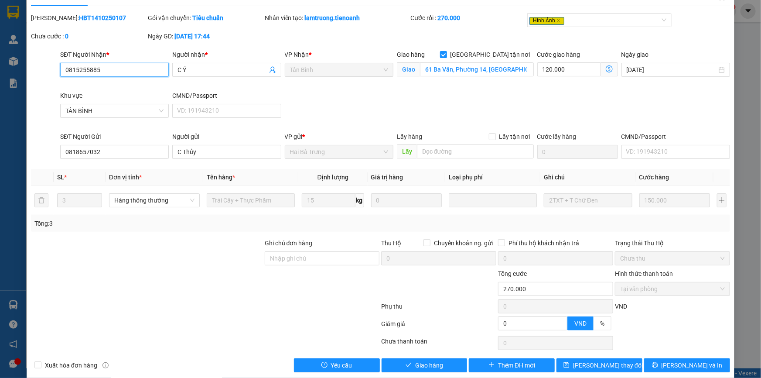
scroll to position [29, 0]
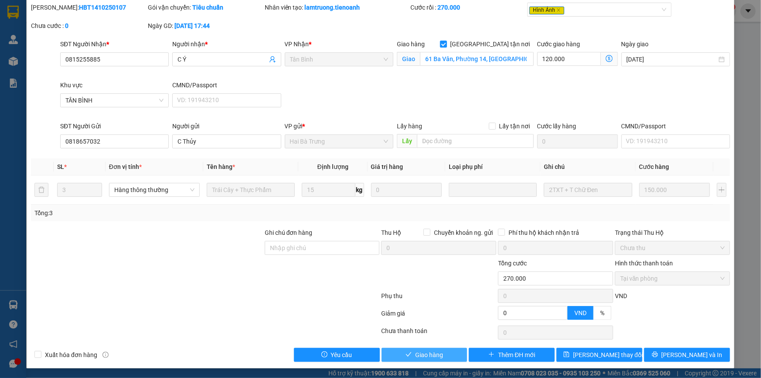
drag, startPoint x: 436, startPoint y: 354, endPoint x: 543, endPoint y: 247, distance: 151.4
click at [440, 350] on button "Giao hàng" at bounding box center [424, 354] width 86 height 14
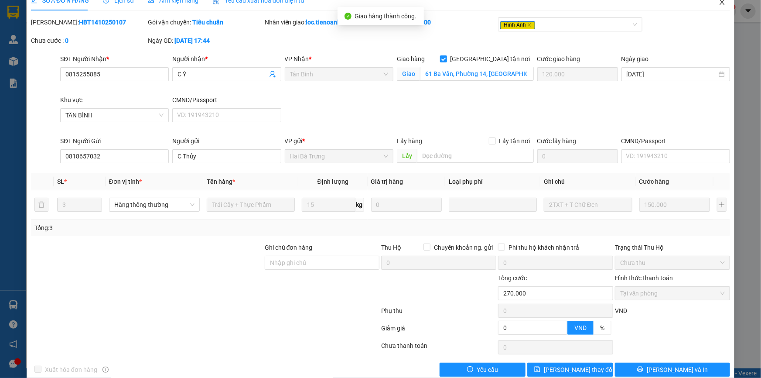
scroll to position [0, 0]
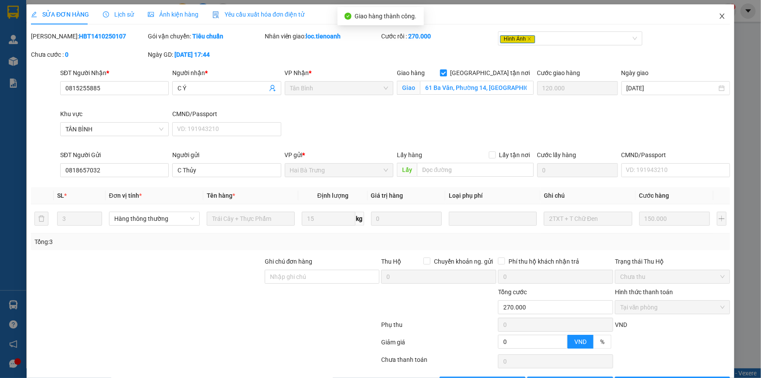
click at [718, 17] on icon "close" at bounding box center [721, 16] width 7 height 7
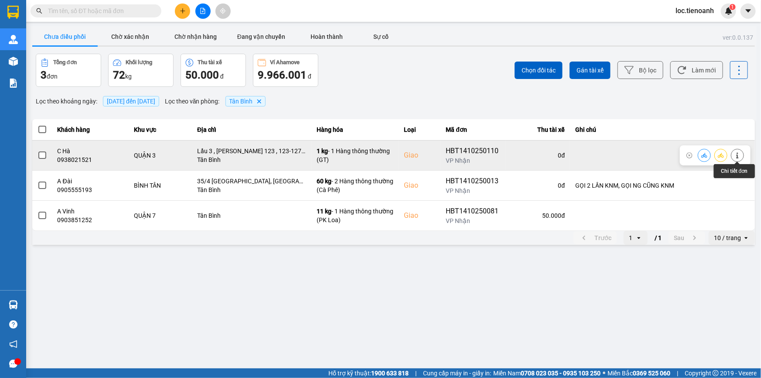
click at [741, 157] on button at bounding box center [737, 154] width 12 height 15
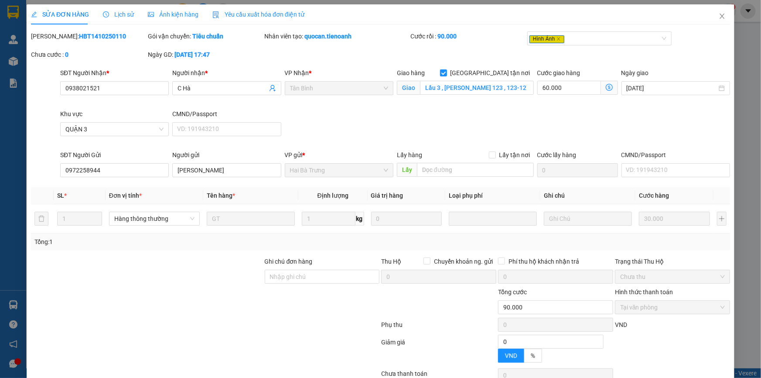
type input "0938021521"
type input "C Hà"
checkbox input "true"
type input "Lầu 3 , Cao Ốc 123 , 123-127 Võ Văn Tần , Võ Thị Sáu , Quận 3"
type input "0972258944"
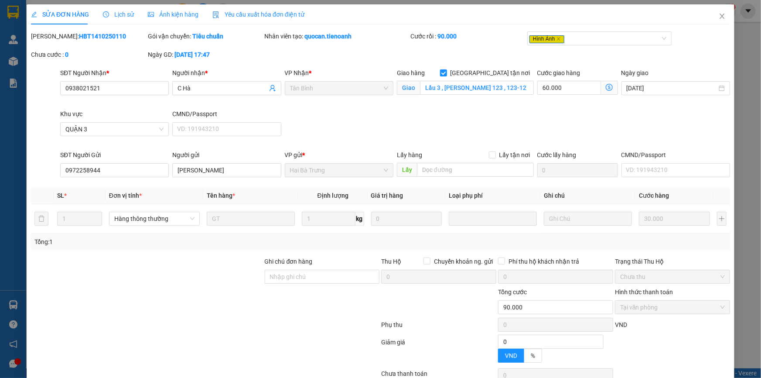
type input "C Linh"
type input "0"
type input "90.000"
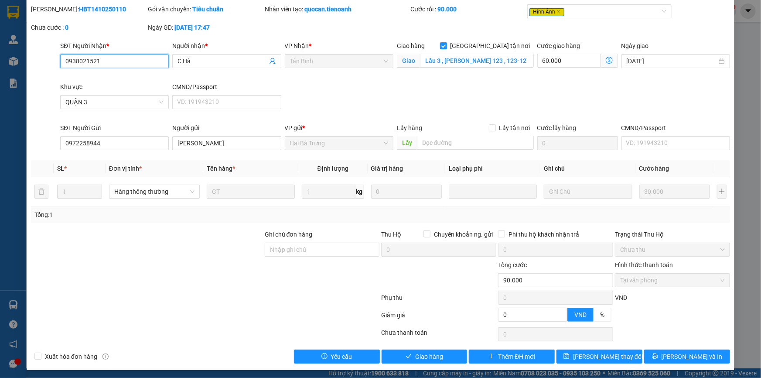
scroll to position [29, 0]
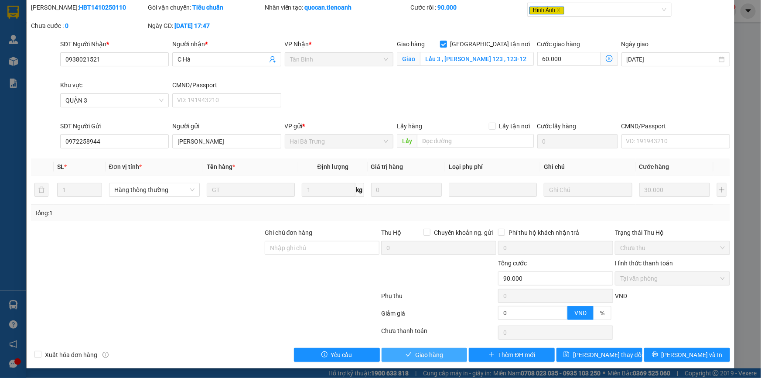
click at [439, 353] on span "Giao hàng" at bounding box center [429, 355] width 28 height 10
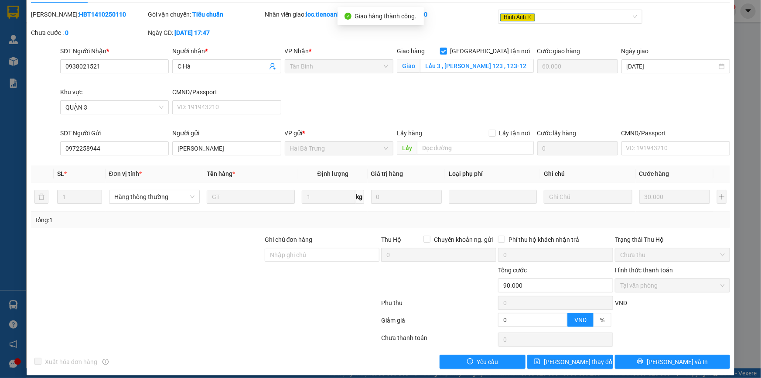
scroll to position [0, 0]
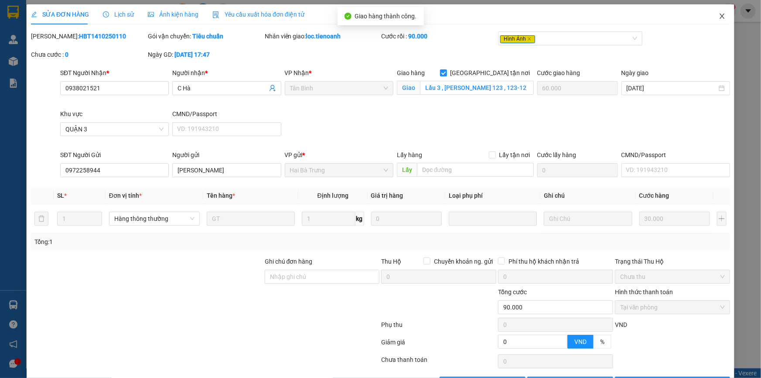
click at [711, 14] on span "Close" at bounding box center [722, 16] width 24 height 24
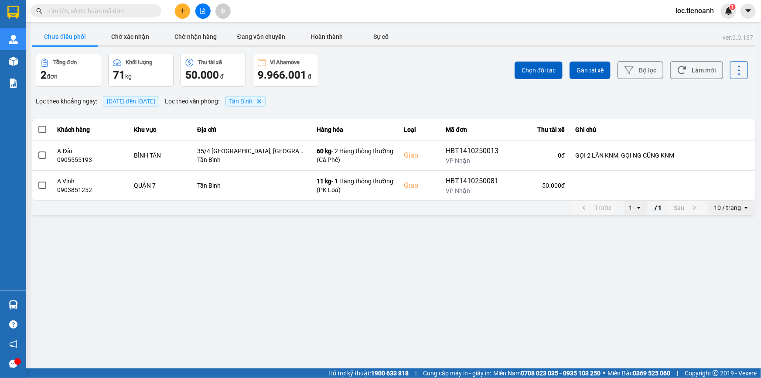
click at [699, 13] on span "loc.tienoanh" at bounding box center [694, 10] width 52 height 11
click at [693, 26] on span "Đăng xuất" at bounding box center [700, 27] width 37 height 10
